Goal: Task Accomplishment & Management: Manage account settings

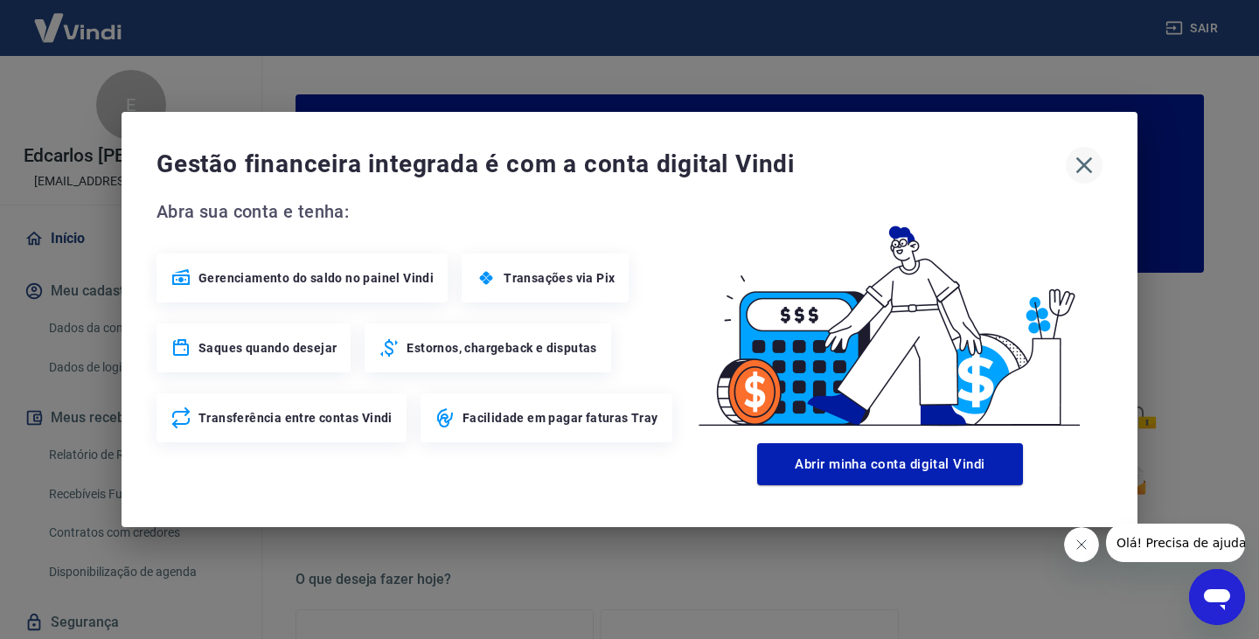
click at [1088, 156] on icon "button" at bounding box center [1084, 165] width 28 height 28
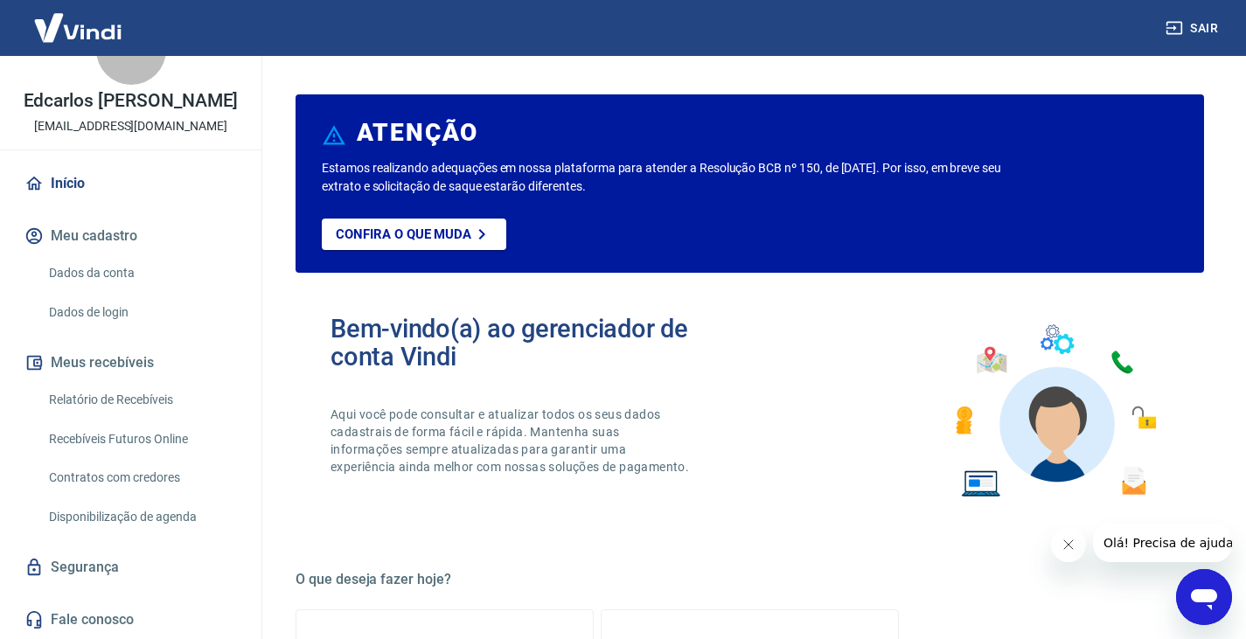
scroll to position [73, 0]
click at [140, 390] on link "Relatório de Recebíveis" at bounding box center [141, 400] width 198 height 36
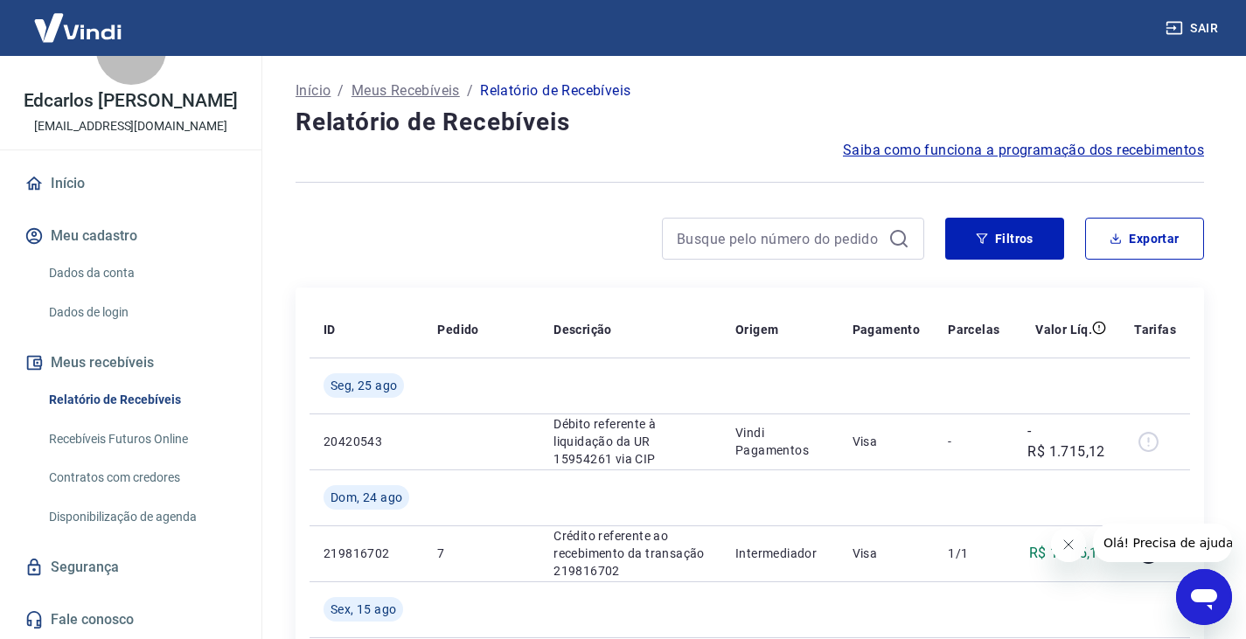
scroll to position [73, 0]
click at [174, 434] on link "Recebíveis Futuros Online" at bounding box center [141, 439] width 198 height 36
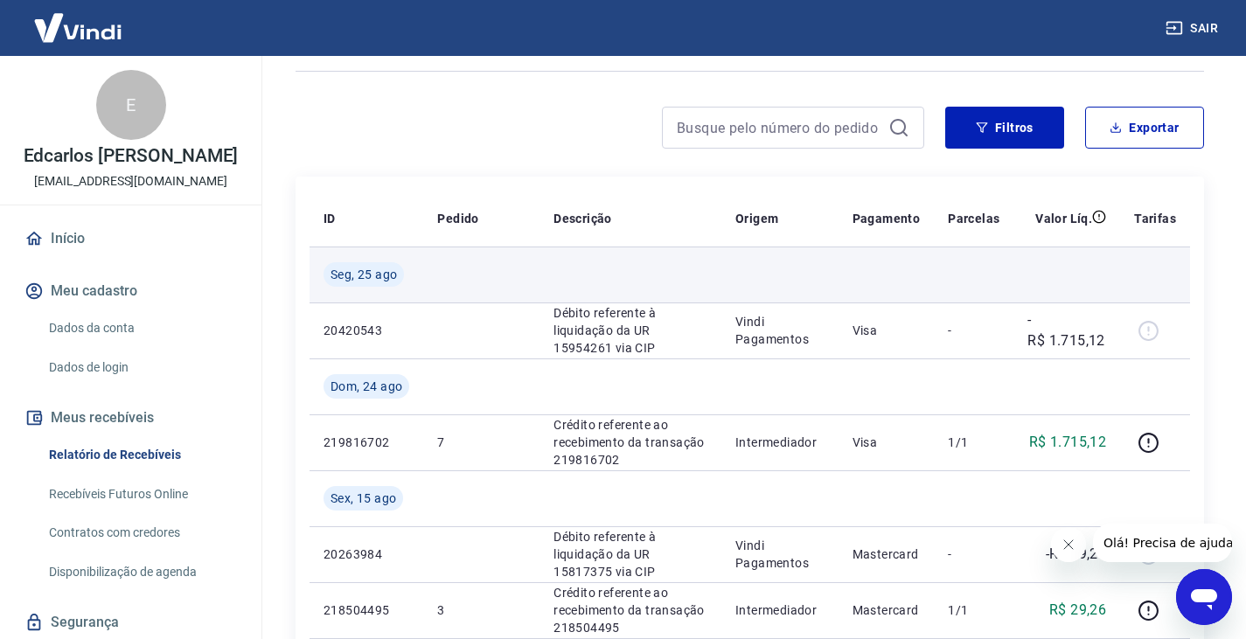
scroll to position [116, 0]
